Goal: Book appointment/travel/reservation

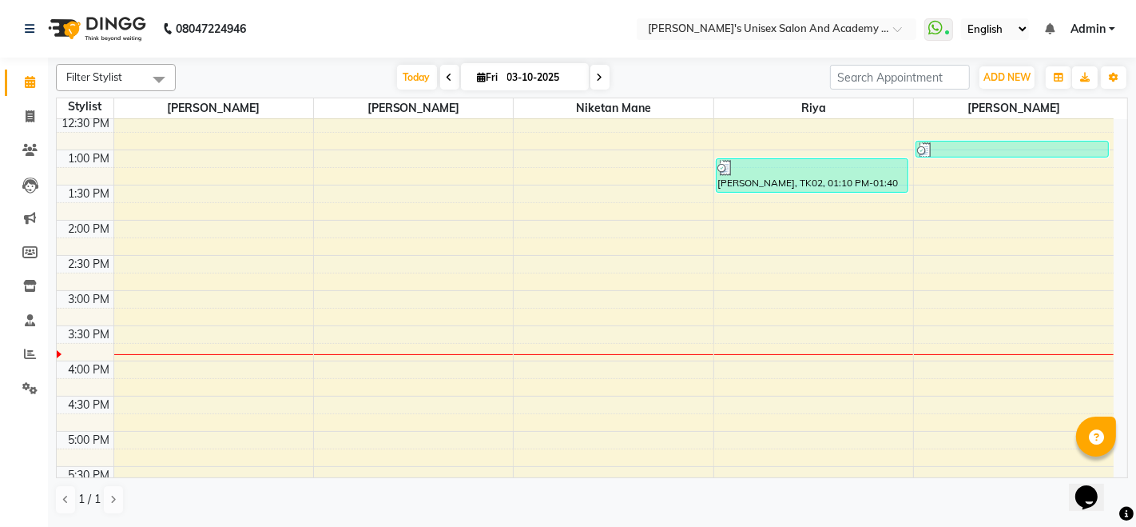
scroll to position [355, 0]
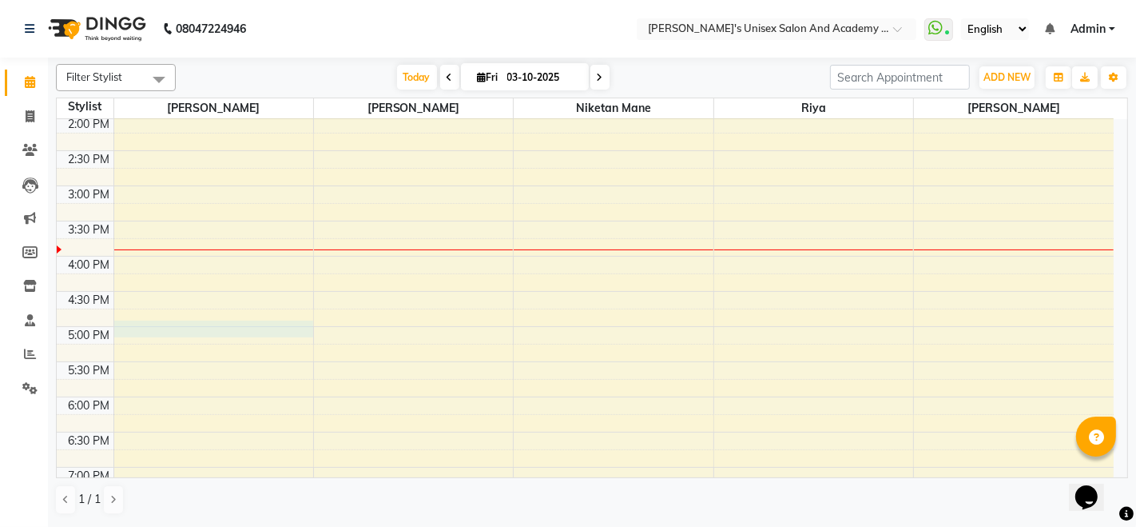
click at [138, 323] on div "9:00 AM 9:30 AM 10:00 AM 10:30 AM 11:00 AM 11:30 AM 12:00 PM 12:30 PM 1:00 PM 1…" at bounding box center [585, 256] width 1057 height 984
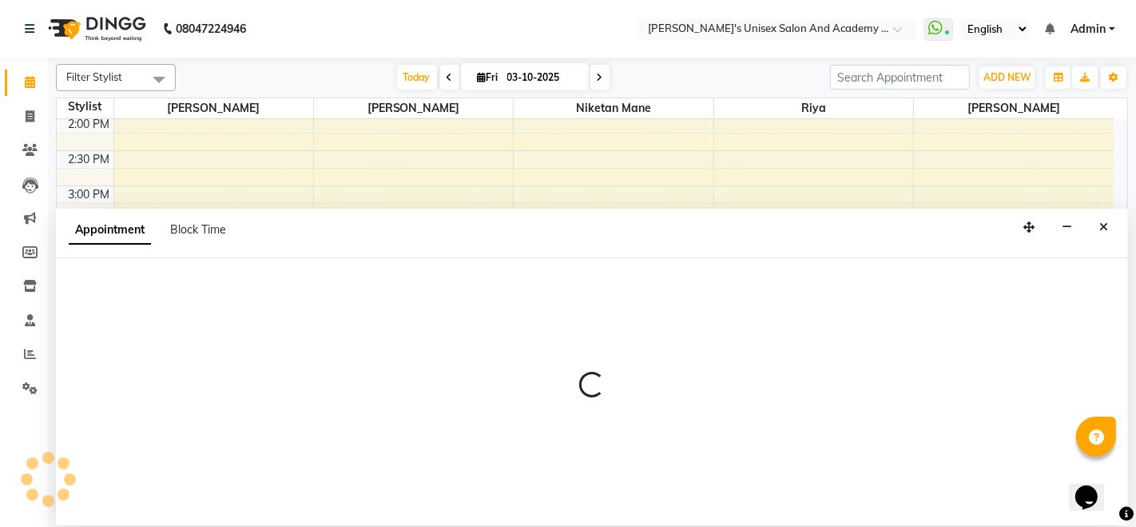
select select "9923"
select select "1020"
select select "tentative"
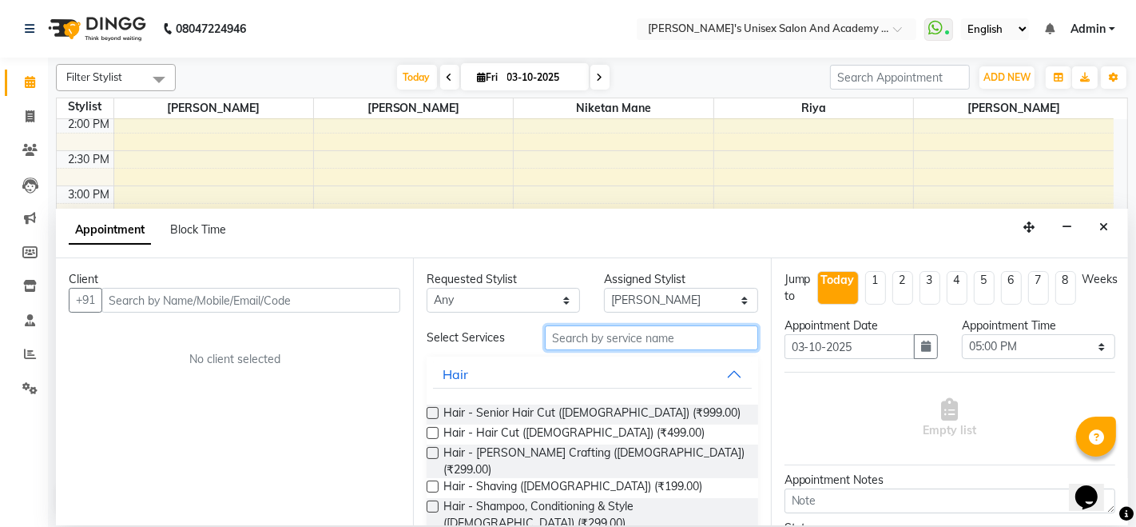
click at [599, 330] on input "text" at bounding box center [651, 337] width 213 height 25
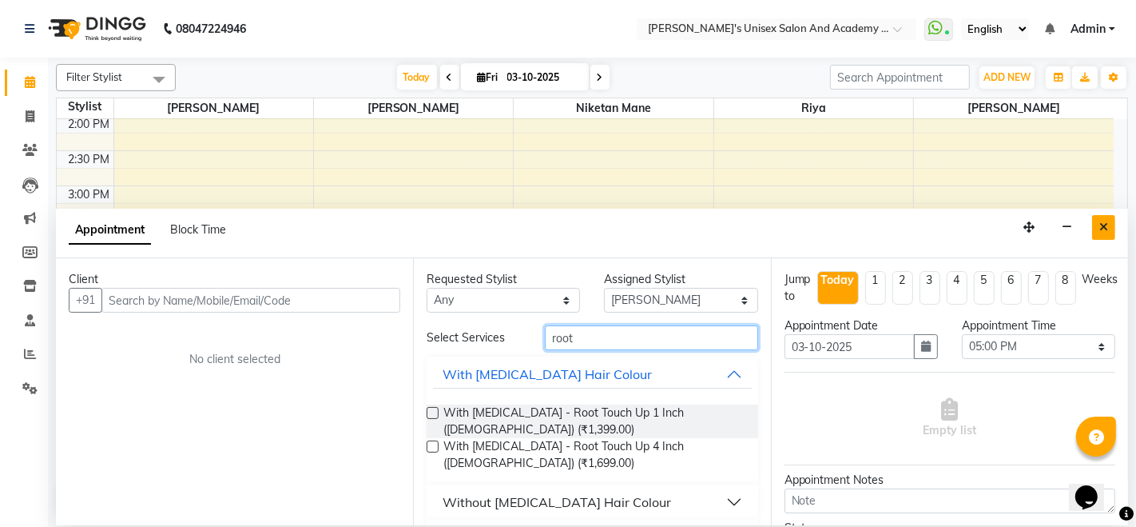
type input "root"
click at [1100, 228] on icon "Close" at bounding box center [1104, 226] width 9 height 11
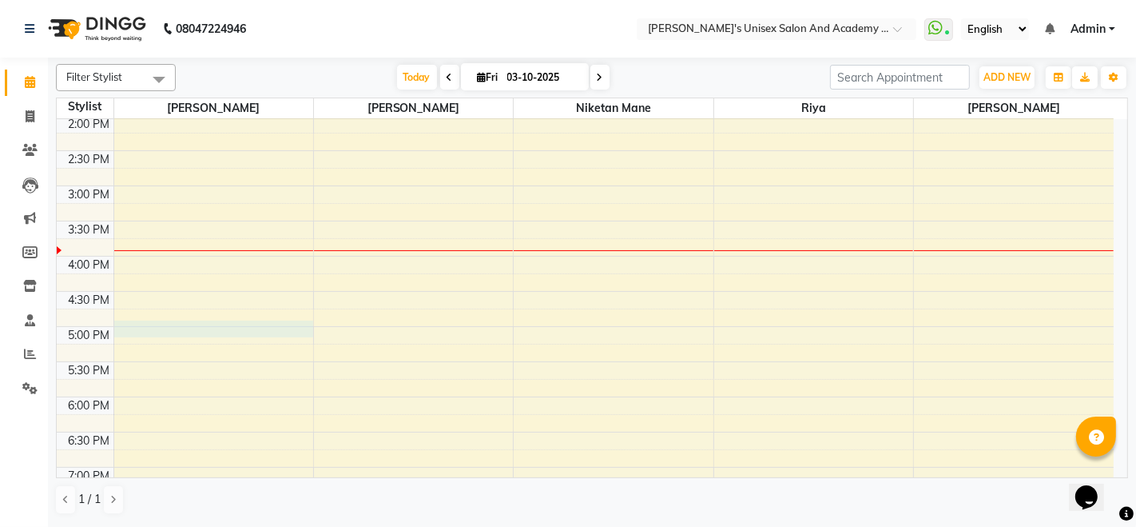
click at [125, 328] on div "9:00 AM 9:30 AM 10:00 AM 10:30 AM 11:00 AM 11:30 AM 12:00 PM 12:30 PM 1:00 PM 1…" at bounding box center [585, 256] width 1057 height 984
select select "9923"
select select "1020"
select select "tentative"
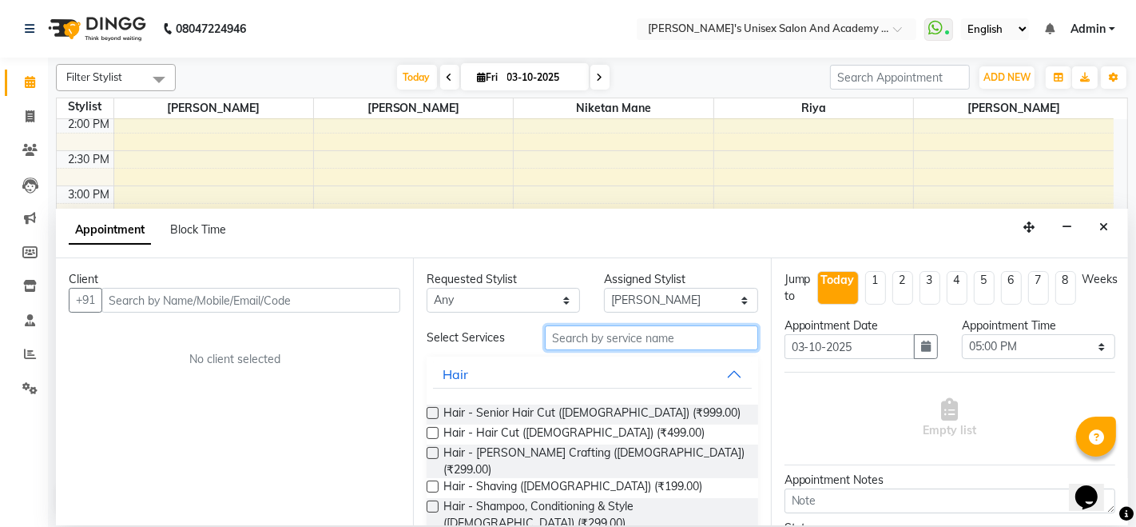
click at [651, 333] on input "text" at bounding box center [651, 337] width 213 height 25
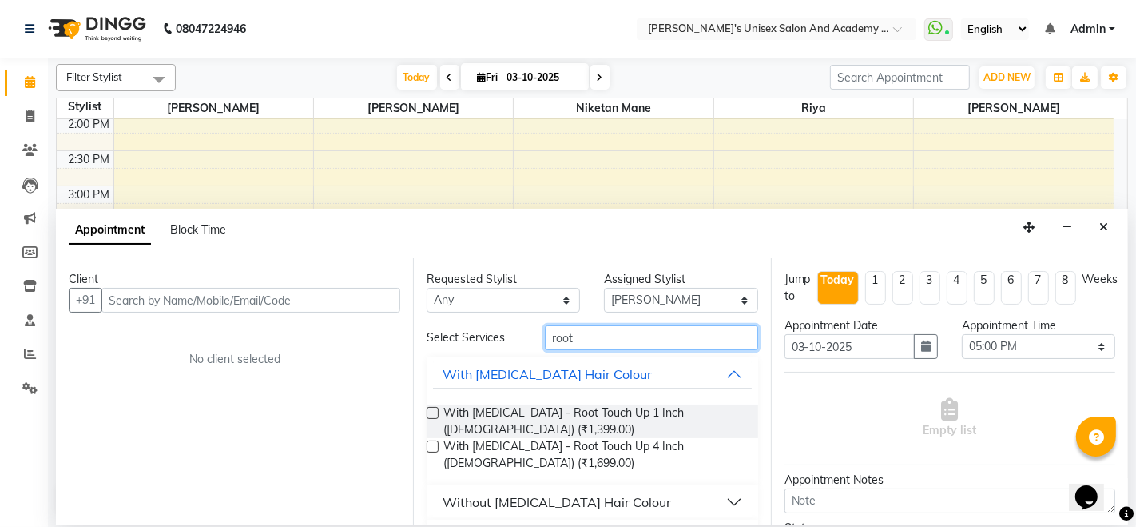
scroll to position [42, 0]
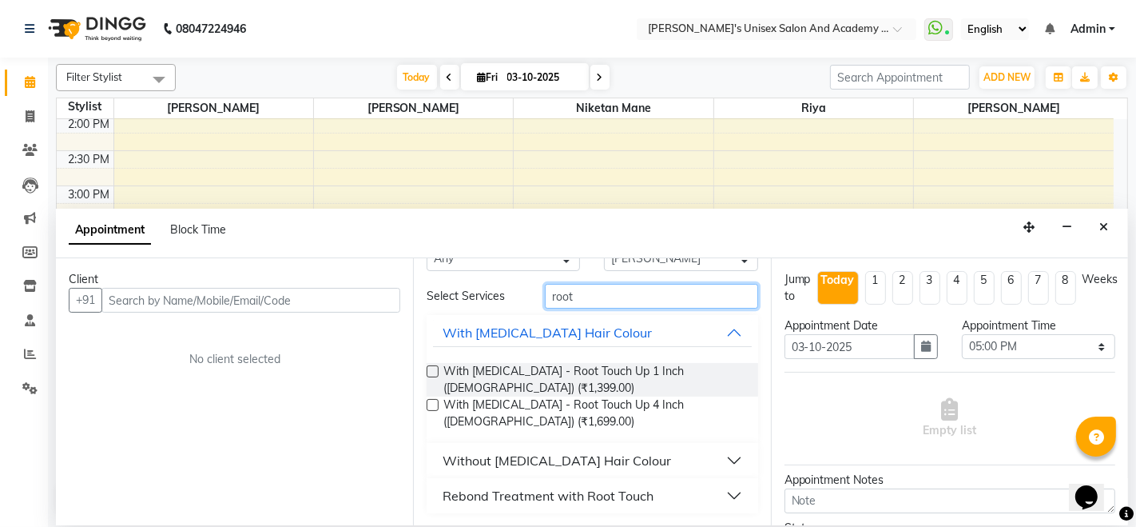
type input "root"
click at [541, 453] on div "Without [MEDICAL_DATA] Hair Colour" at bounding box center [557, 460] width 229 height 19
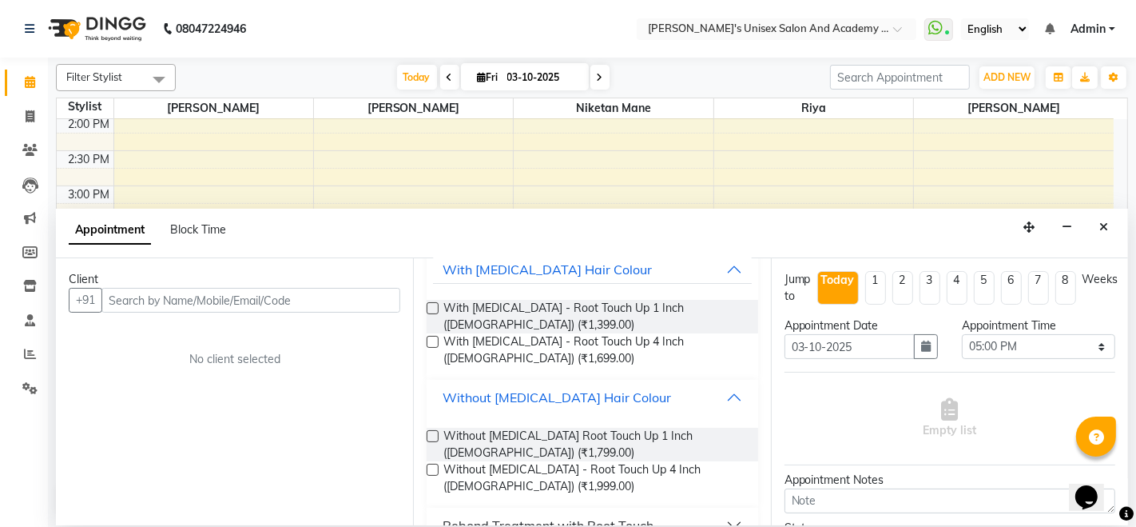
scroll to position [130, 0]
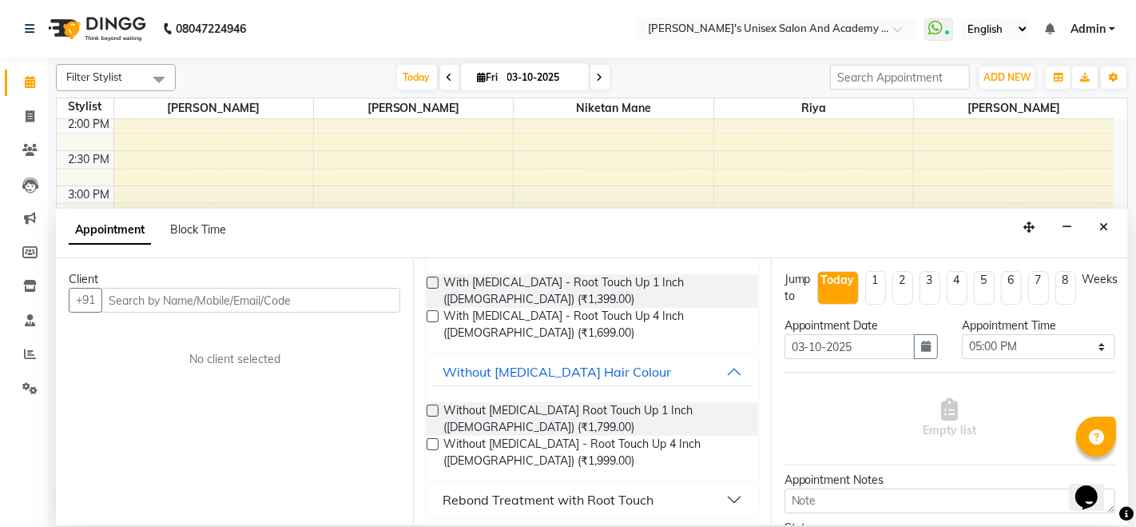
click at [432, 408] on label at bounding box center [433, 410] width 12 height 12
click at [432, 408] on input "checkbox" at bounding box center [432, 412] width 10 height 10
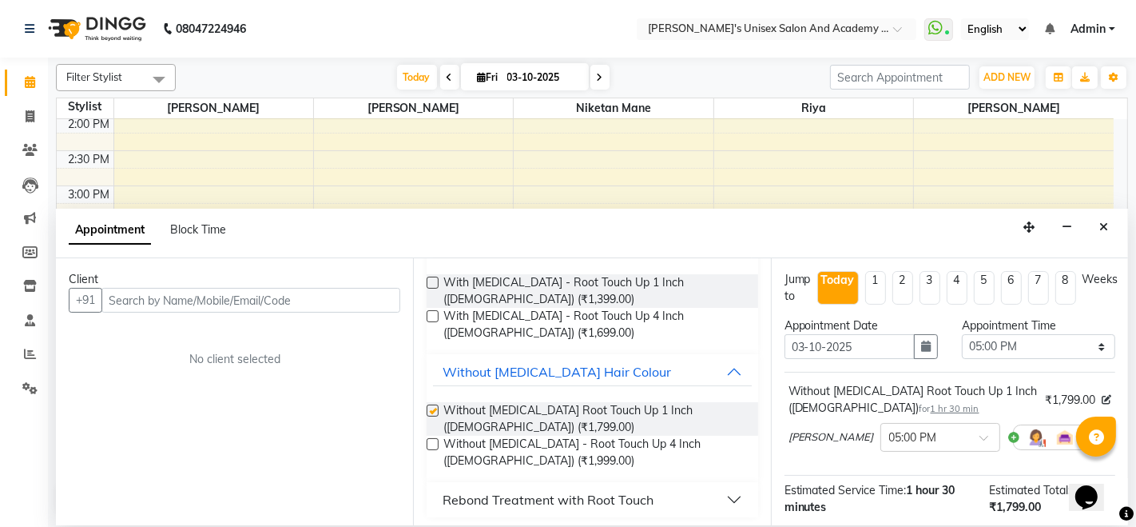
checkbox input "false"
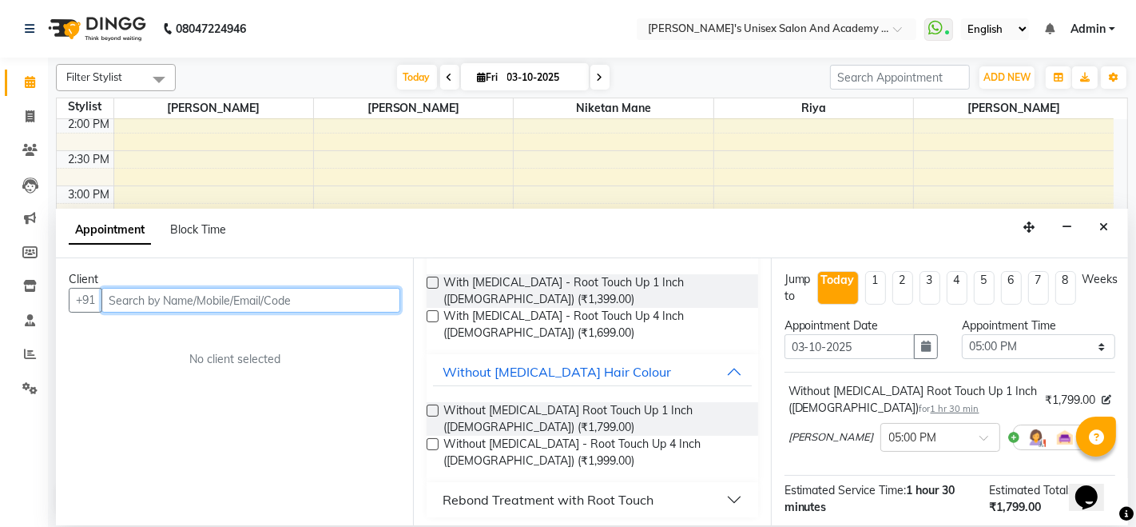
click at [240, 293] on input "text" at bounding box center [250, 300] width 299 height 25
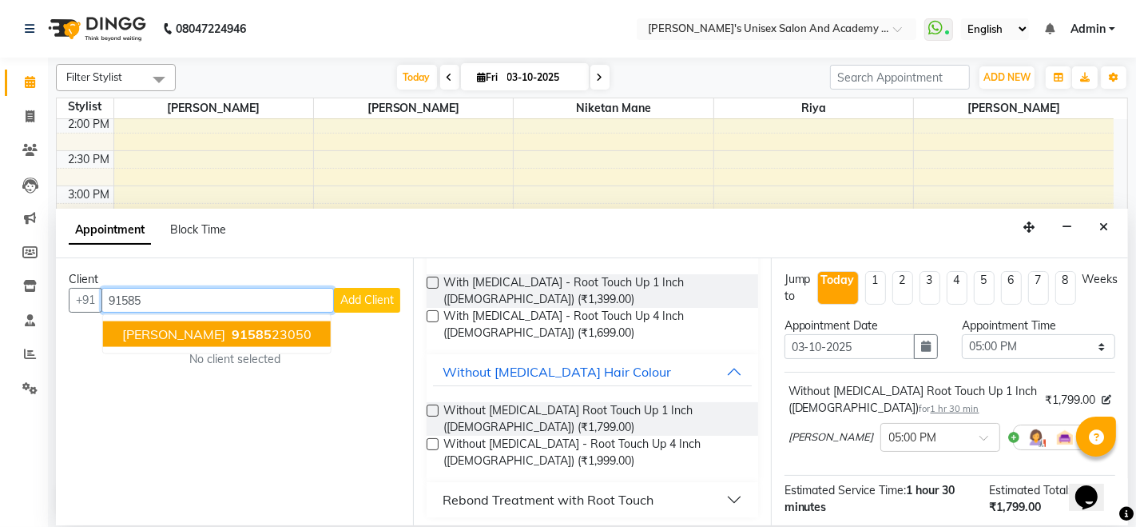
click at [252, 334] on ngb-highlight "91585 23050" at bounding box center [270, 334] width 83 height 16
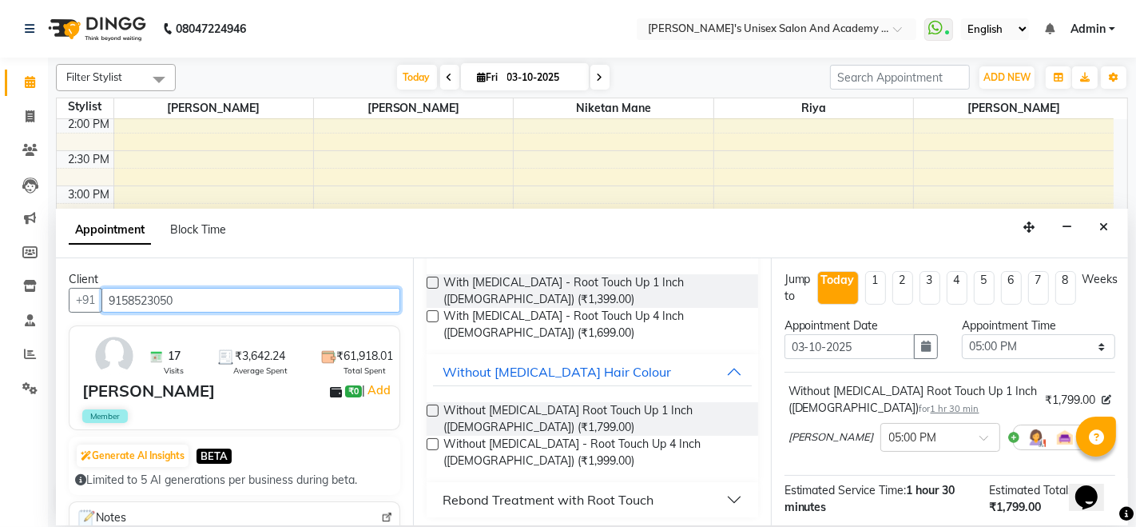
scroll to position [189, 0]
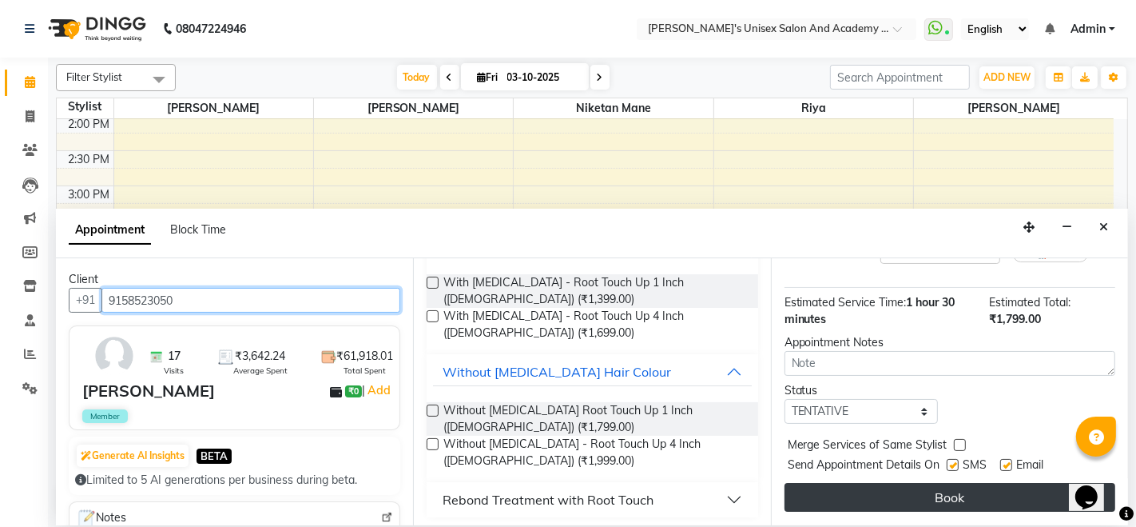
type input "9158523050"
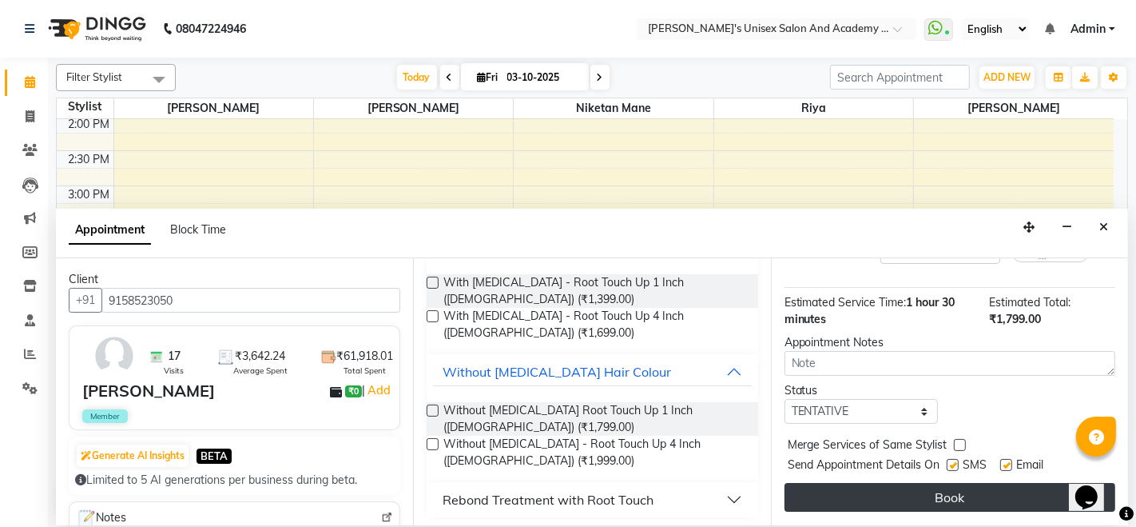
click at [955, 490] on button "Book" at bounding box center [950, 497] width 331 height 29
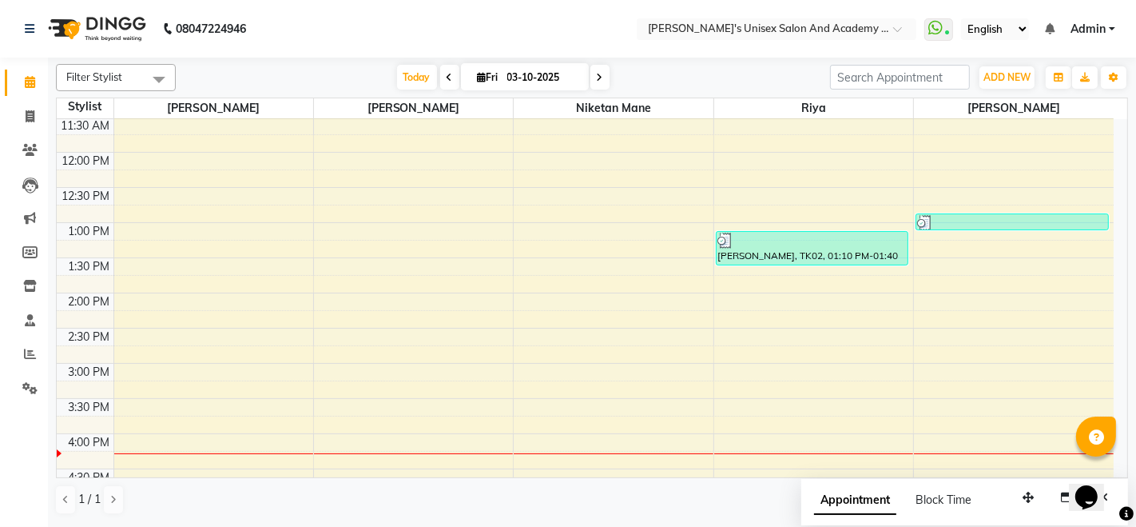
scroll to position [0, 0]
